Goal: Information Seeking & Learning: Learn about a topic

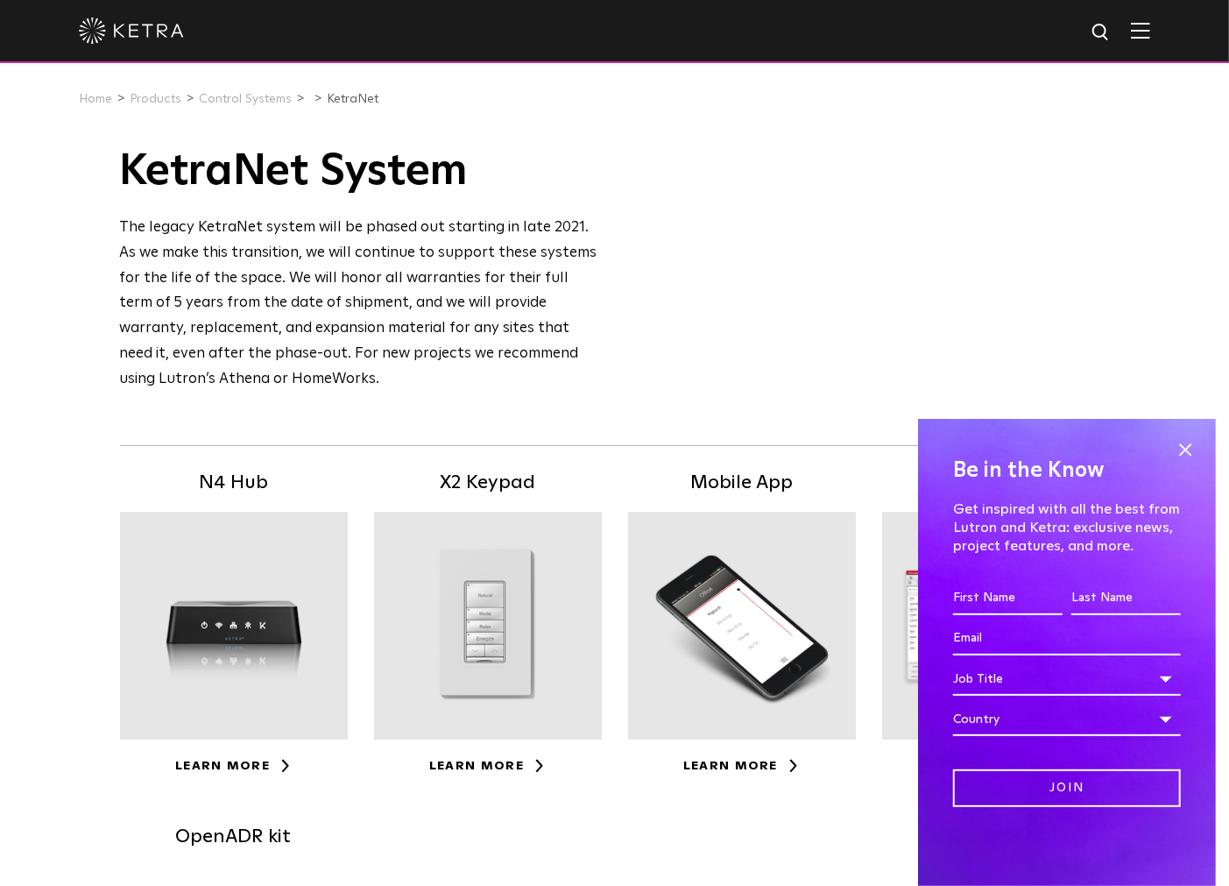
click at [89, 390] on div "KetraNet Availability: Commercial & Residential KetraNet System The legacy Ketr…" at bounding box center [614, 685] width 1229 height 1114
click at [1190, 454] on span at bounding box center [1185, 449] width 26 height 26
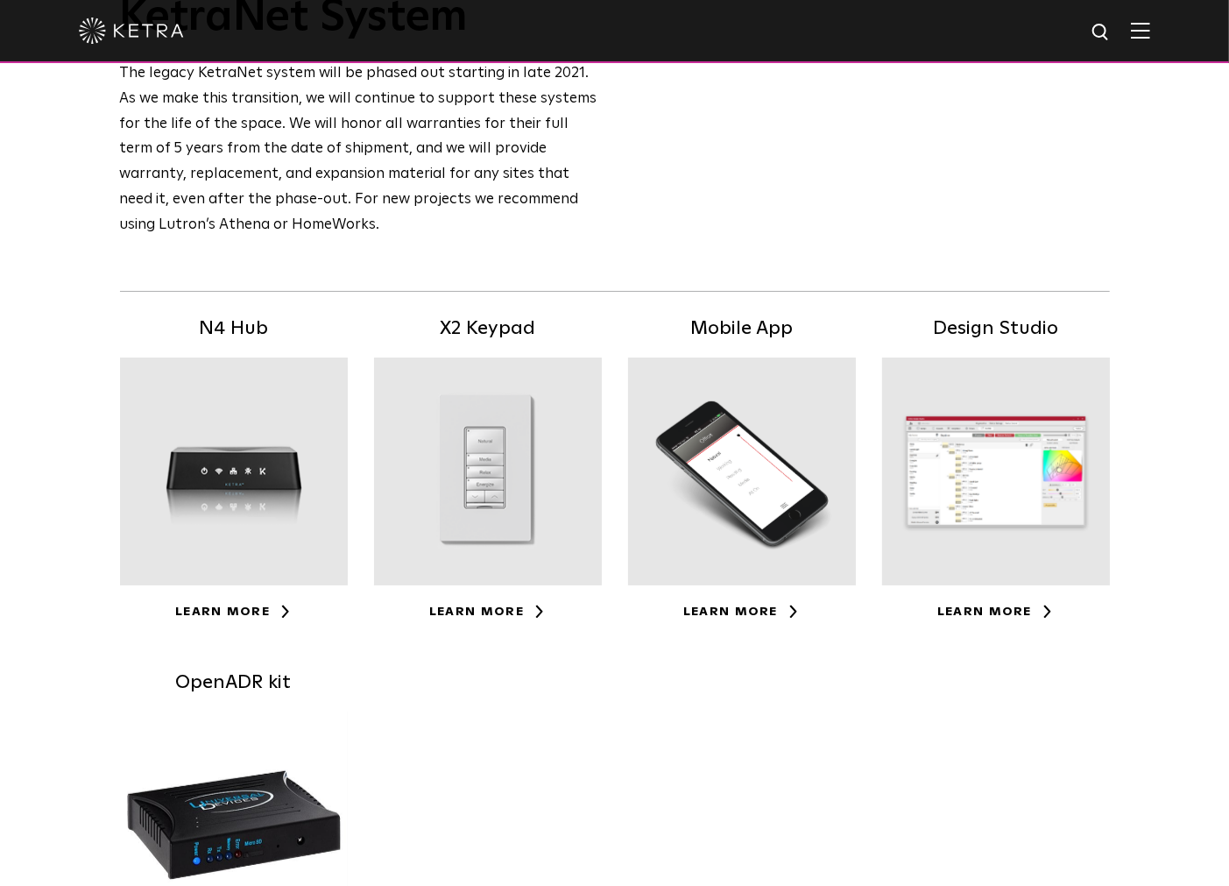
scroll to position [292, 0]
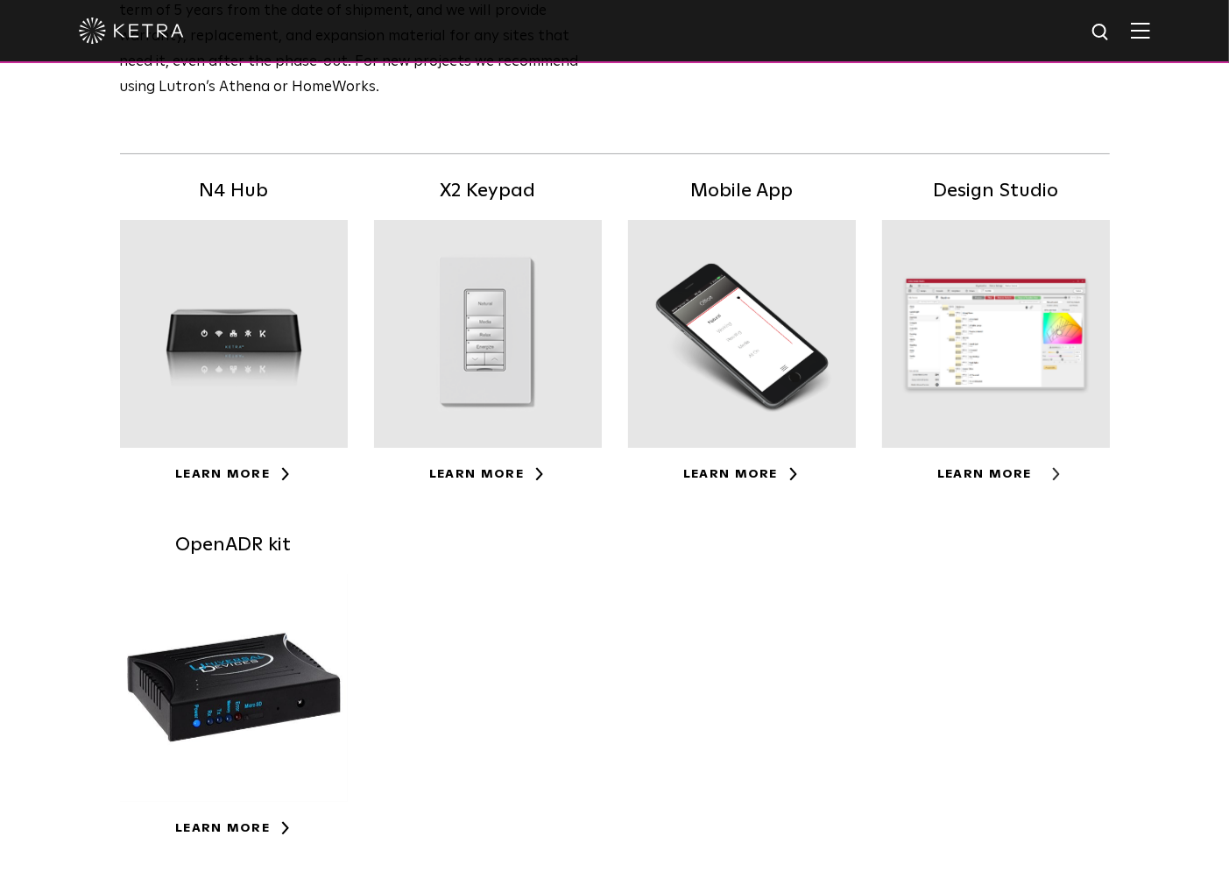
click at [1009, 473] on link "Learn More" at bounding box center [996, 474] width 117 height 12
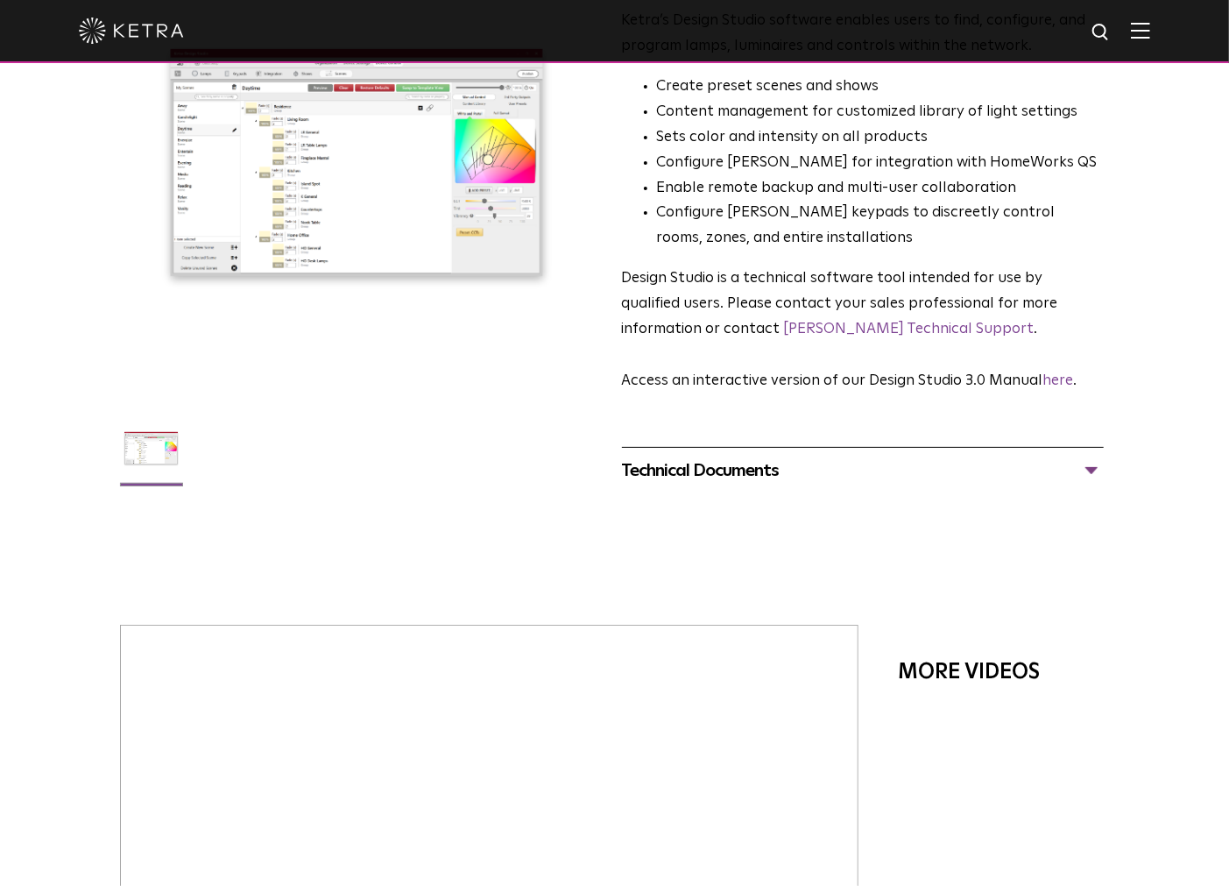
scroll to position [195, 0]
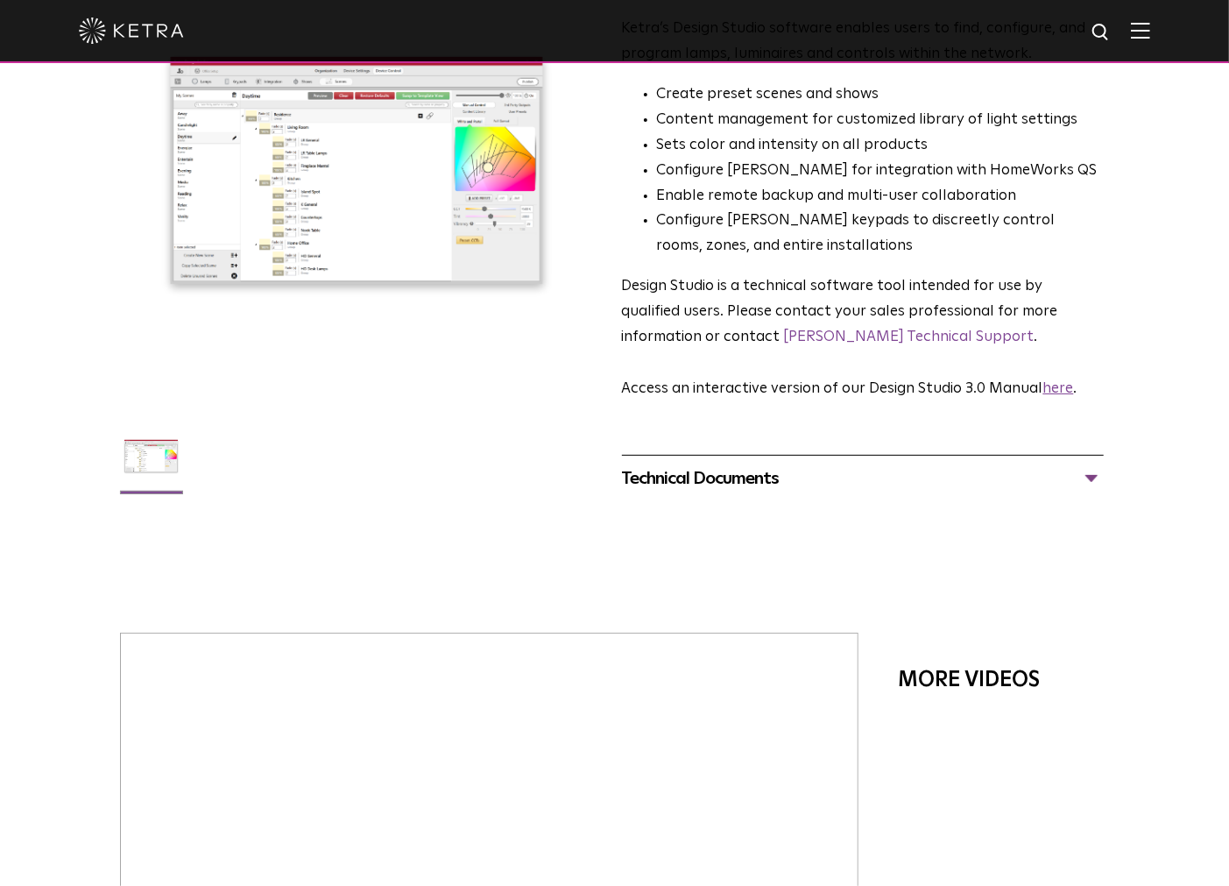
click at [1066, 392] on link "here" at bounding box center [1059, 388] width 31 height 15
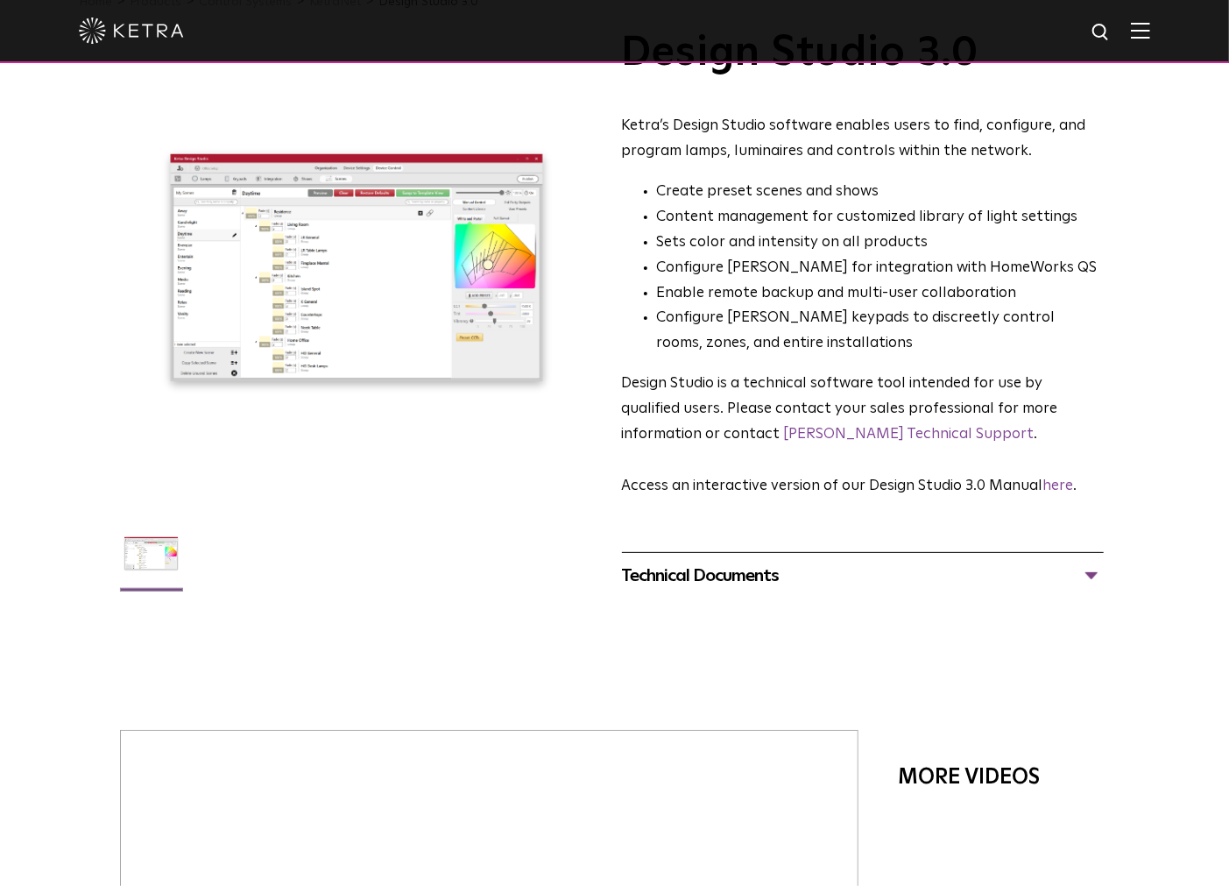
scroll to position [0, 0]
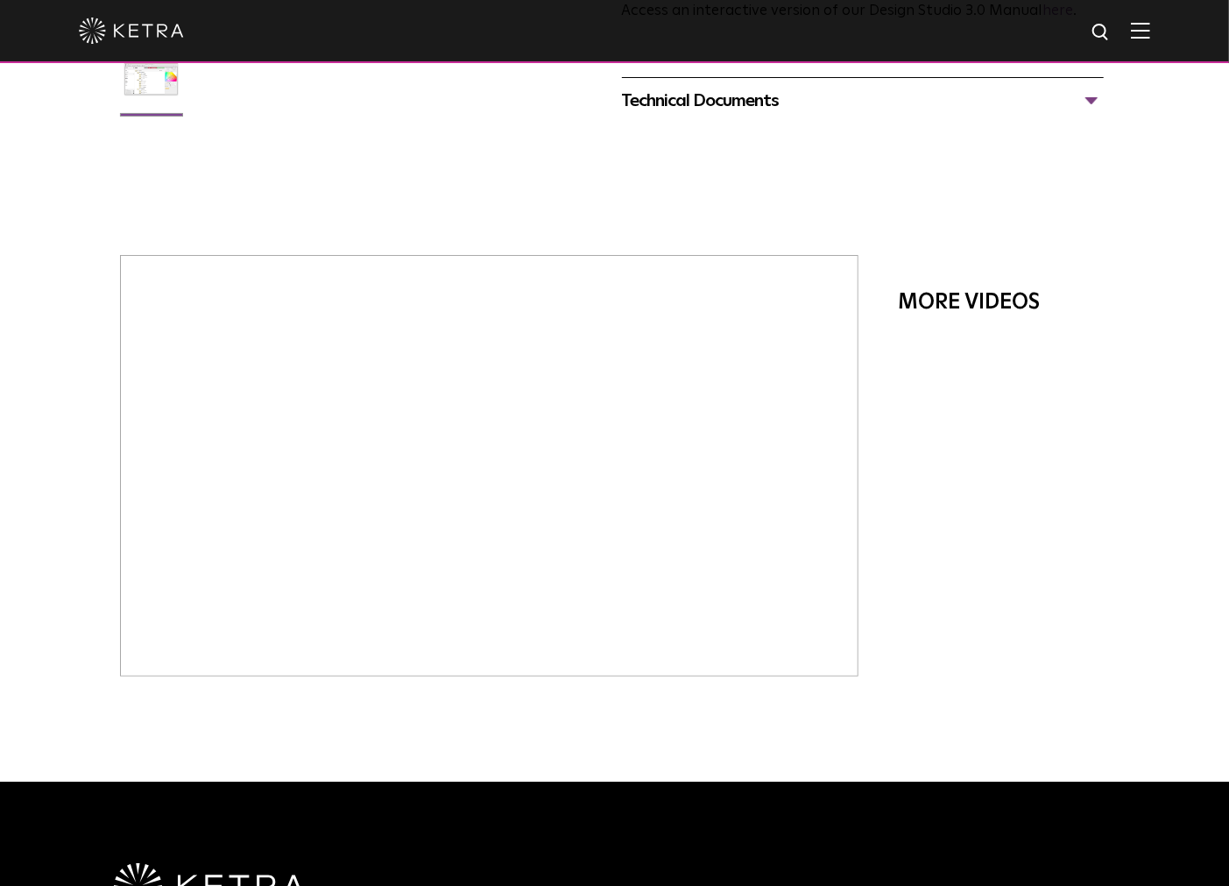
scroll to position [486, 0]
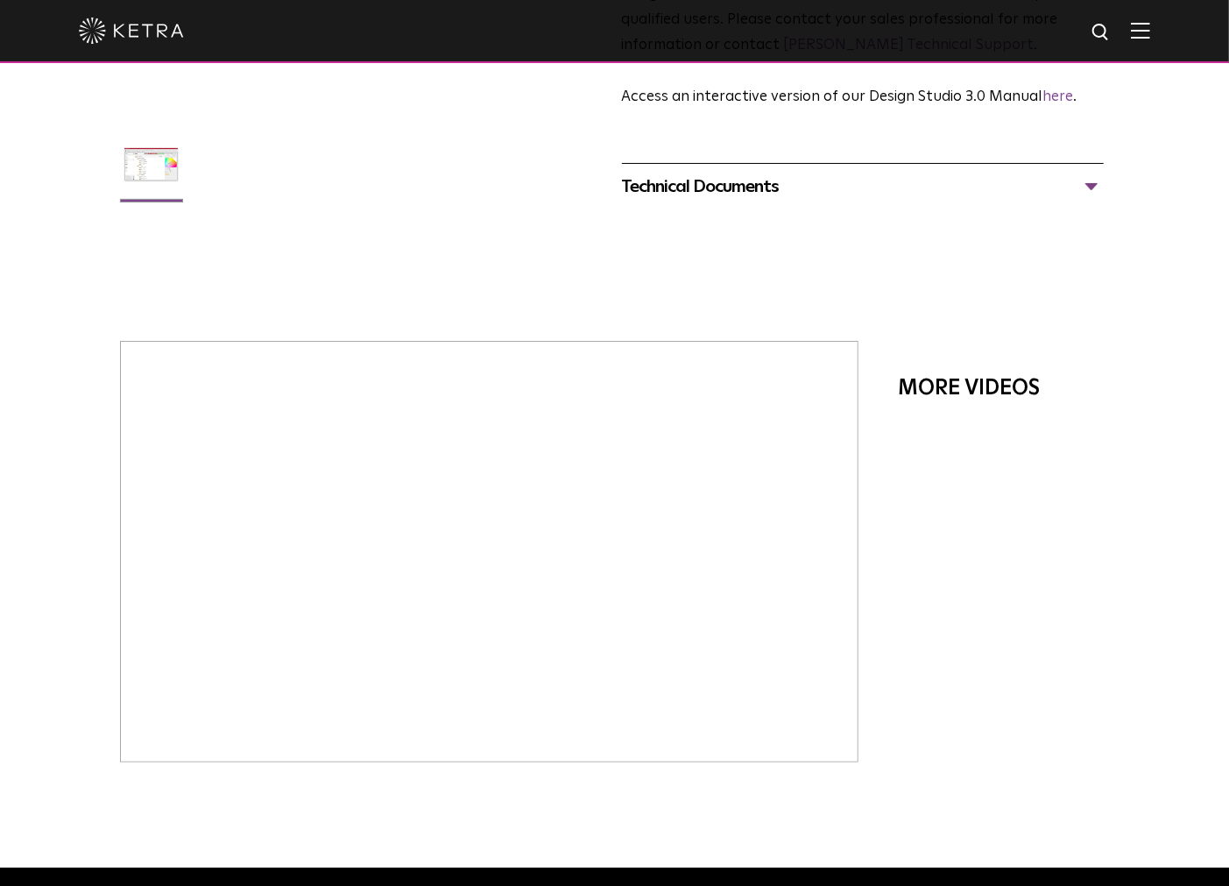
click at [775, 205] on div "Technical Documents Design Studio 3.0 Manual PDF Design Studio Release Notes" at bounding box center [863, 186] width 483 height 46
click at [776, 187] on div "Technical Documents" at bounding box center [863, 187] width 483 height 28
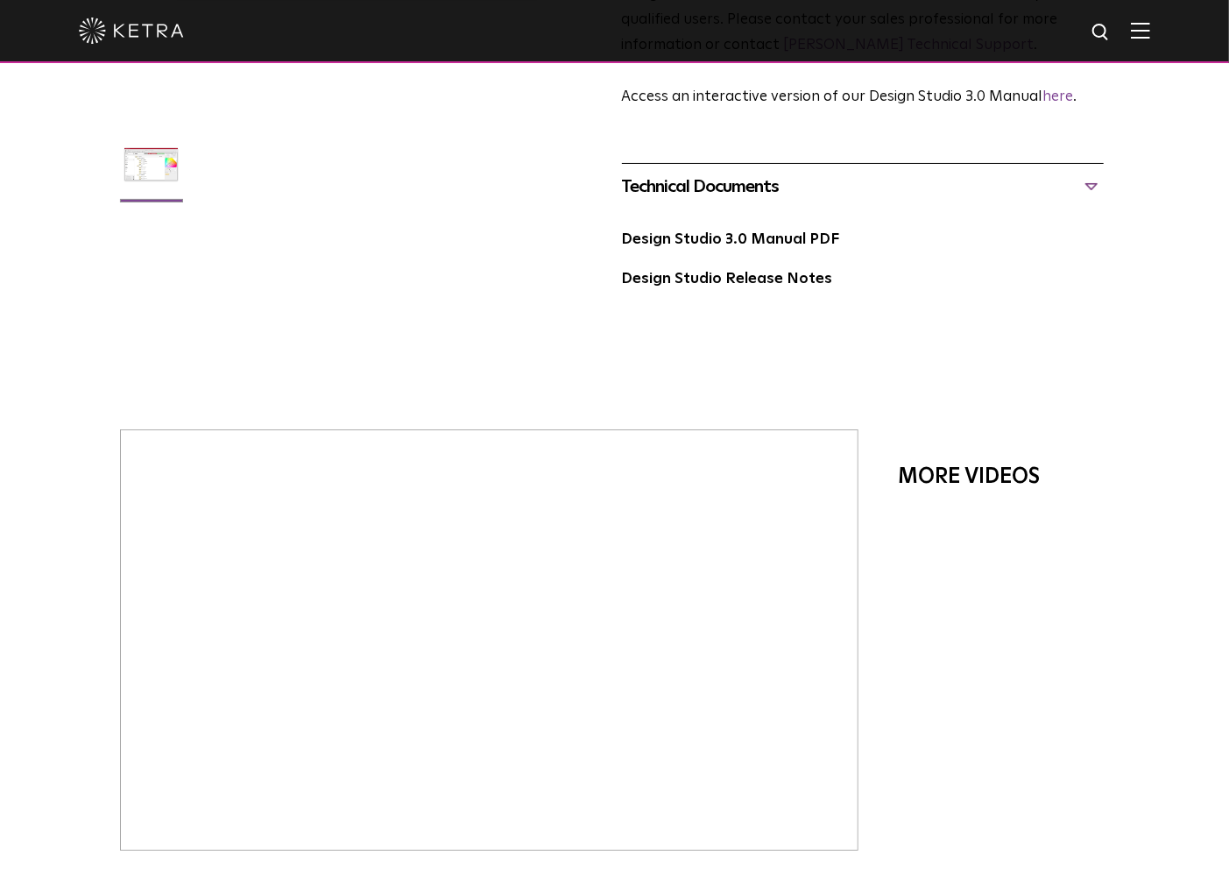
click at [777, 293] on div "Design Studio Release Notes" at bounding box center [863, 286] width 483 height 40
click at [777, 273] on link "Design Studio Release Notes" at bounding box center [727, 279] width 211 height 15
